Goal: Download file/media

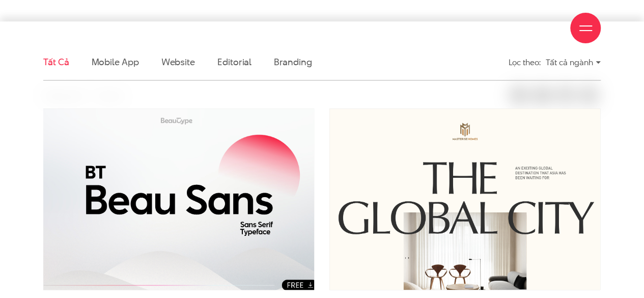
scroll to position [306, 0]
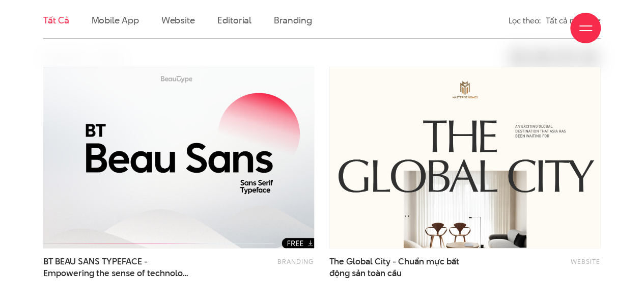
click at [212, 146] on img at bounding box center [179, 158] width 298 height 200
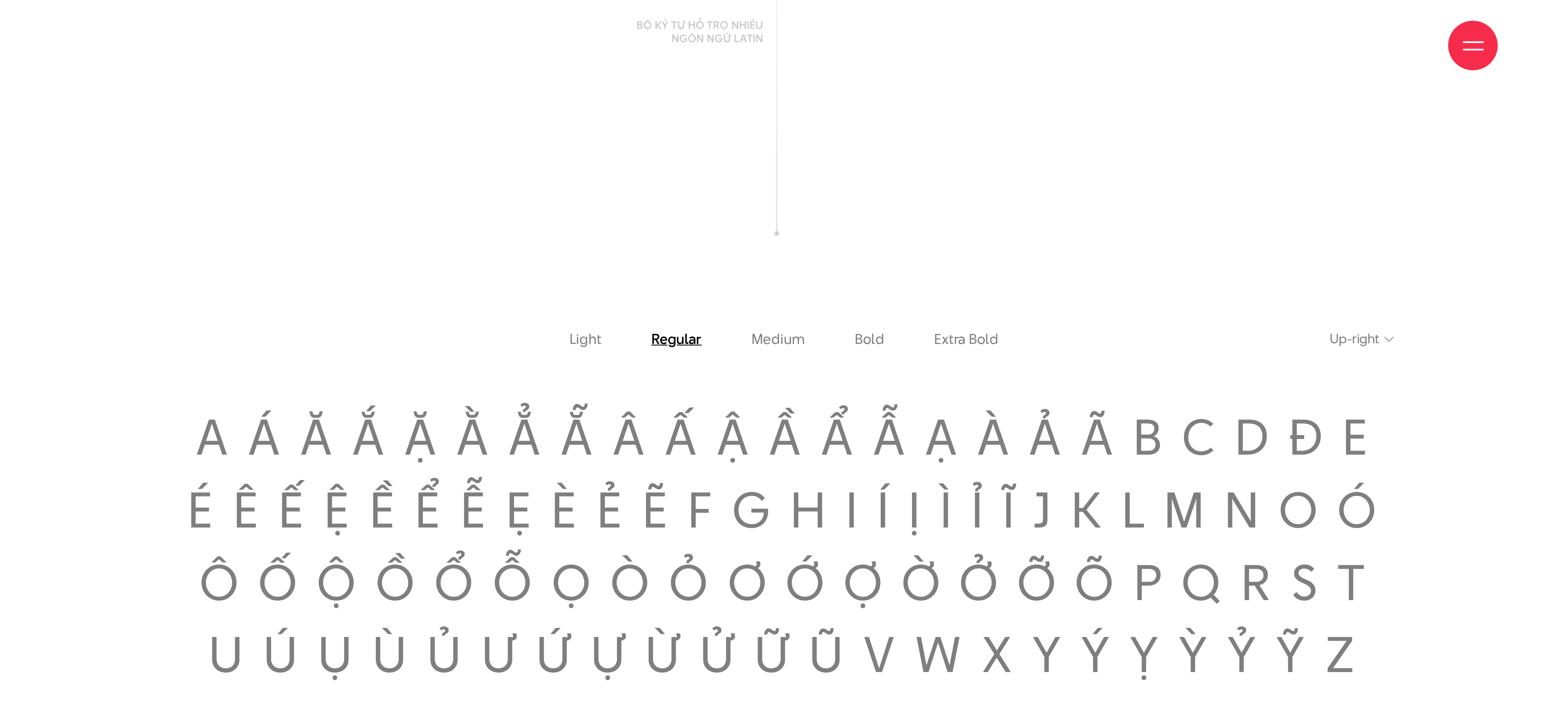
scroll to position [911, 0]
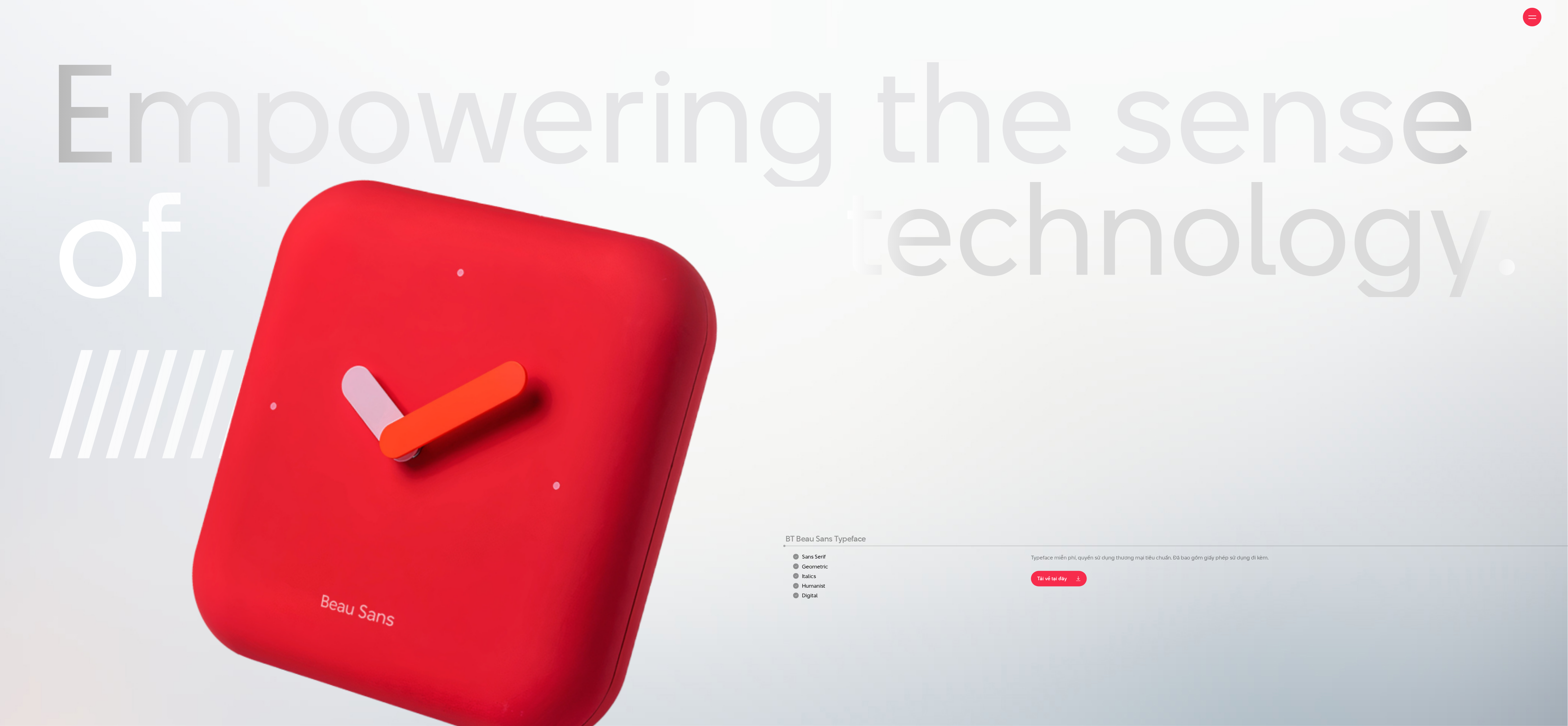
scroll to position [372, 0]
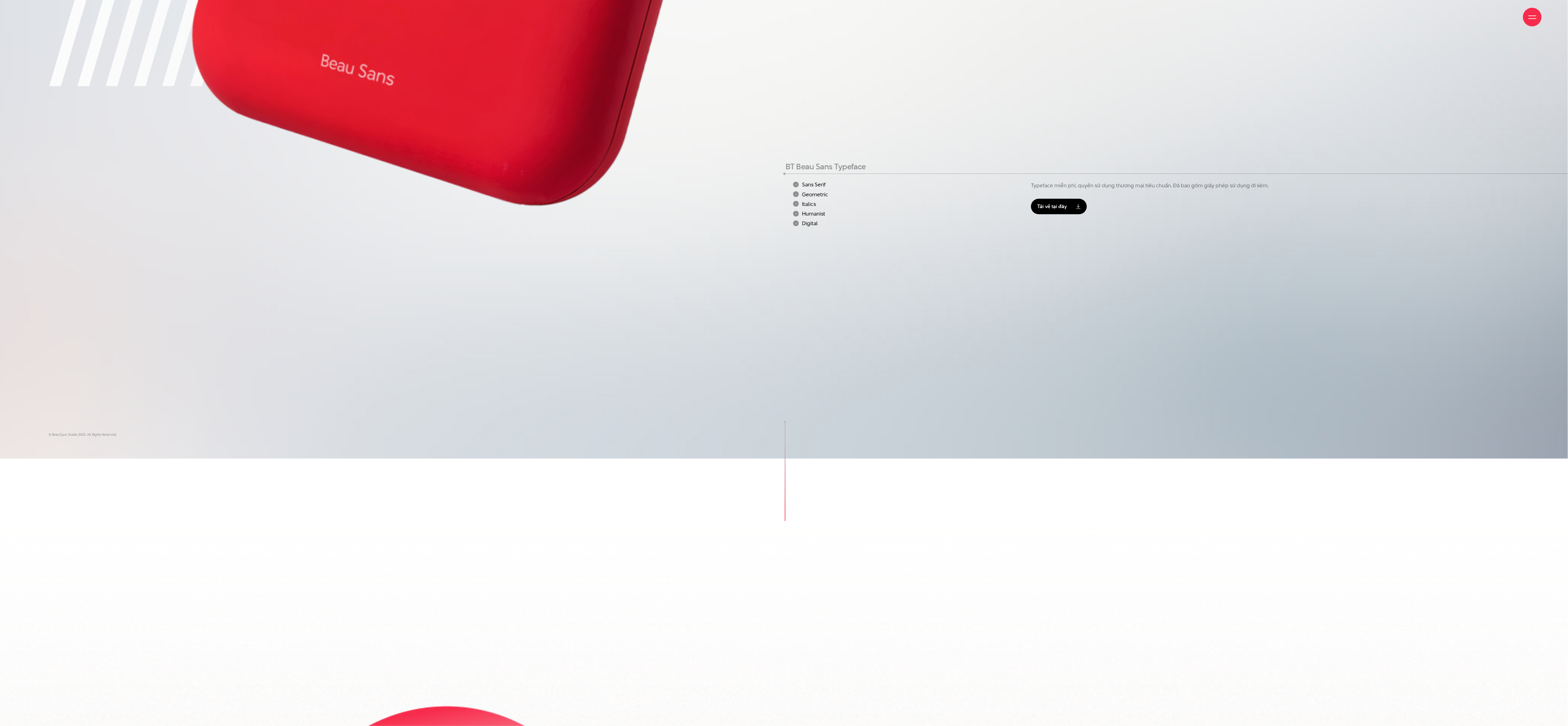
click at [1060, 210] on link "Tải về tại đây" at bounding box center [1059, 206] width 56 height 15
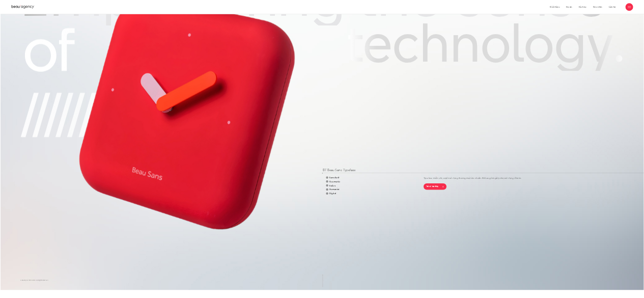
scroll to position [0, 0]
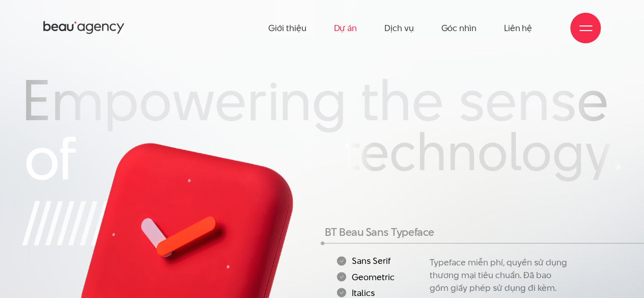
drag, startPoint x: 352, startPoint y: 30, endPoint x: 358, endPoint y: 26, distance: 6.2
click at [352, 30] on link "Dự án" at bounding box center [345, 28] width 23 height 56
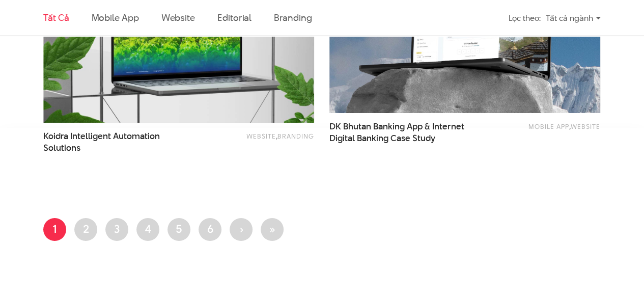
scroll to position [1732, 0]
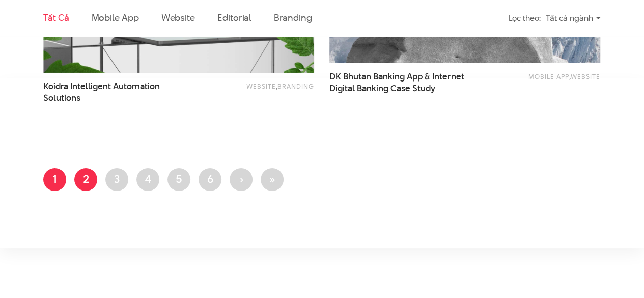
click at [88, 183] on link "Trang 2" at bounding box center [85, 179] width 23 height 23
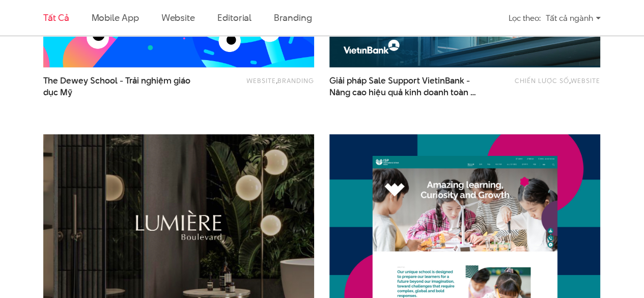
scroll to position [764, 0]
